Goal: Find specific page/section: Find specific page/section

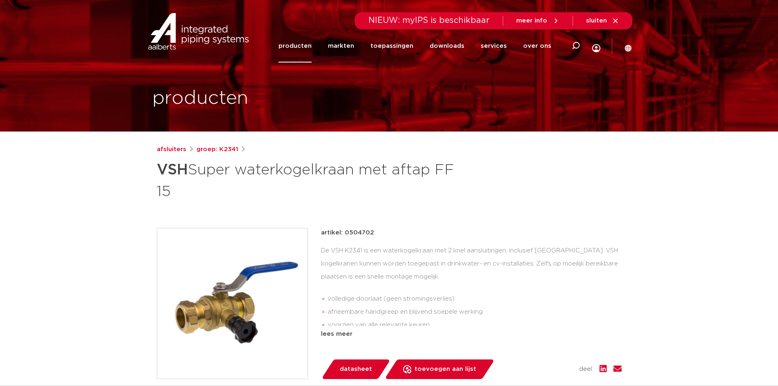
click at [291, 46] on link "producten" at bounding box center [294, 45] width 33 height 33
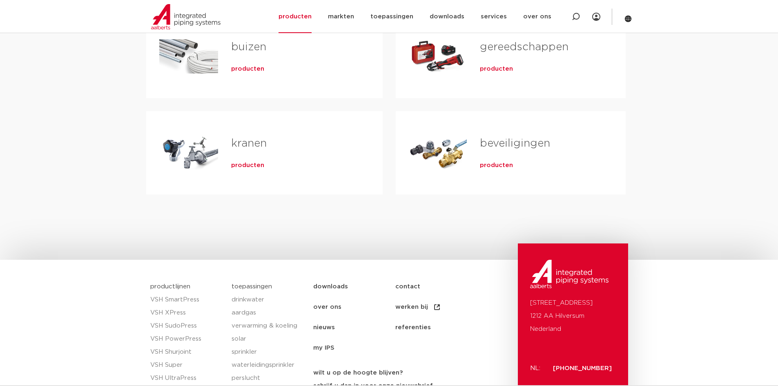
scroll to position [286, 0]
click at [498, 163] on span "producten" at bounding box center [496, 165] width 33 height 8
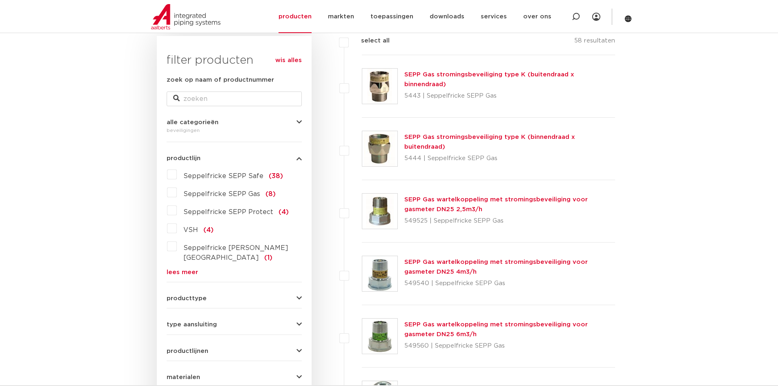
scroll to position [122, 0]
click at [301, 294] on icon "button" at bounding box center [298, 297] width 5 height 6
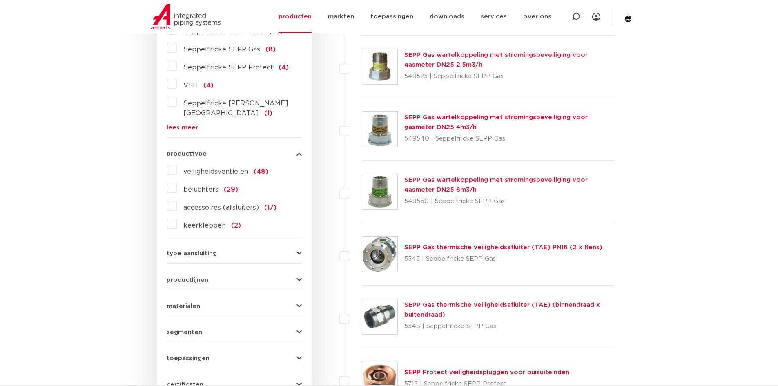
scroll to position [286, 0]
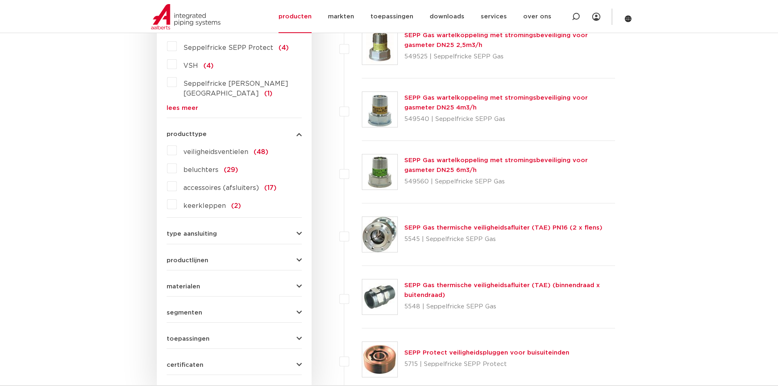
click at [215, 231] on span "type aansluiting" at bounding box center [192, 234] width 50 height 6
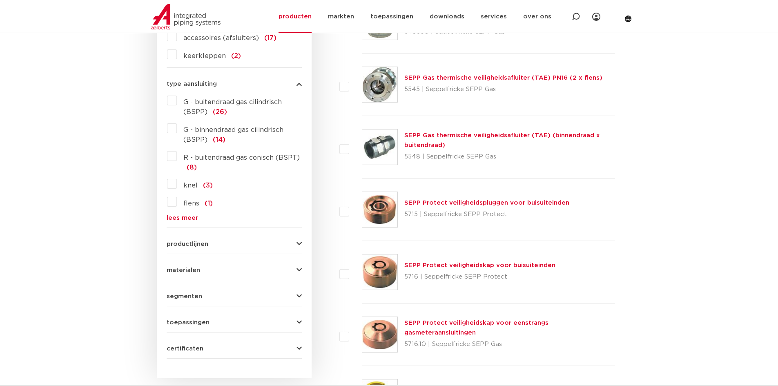
scroll to position [490, 0]
